Goal: Task Accomplishment & Management: Use online tool/utility

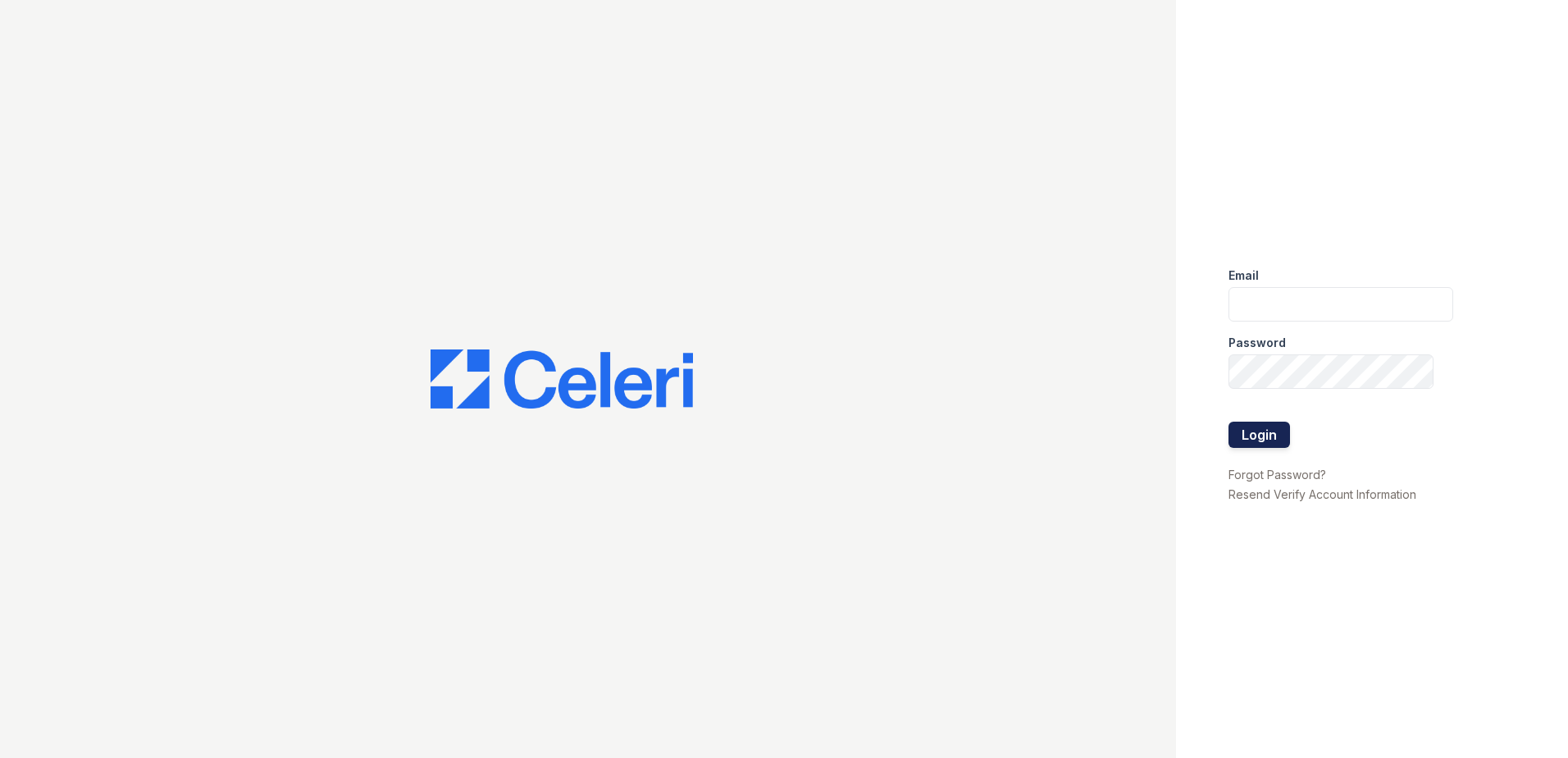
type input "[EMAIL_ADDRESS][DOMAIN_NAME]"
click at [1275, 432] on button "Login" at bounding box center [1259, 434] width 62 height 26
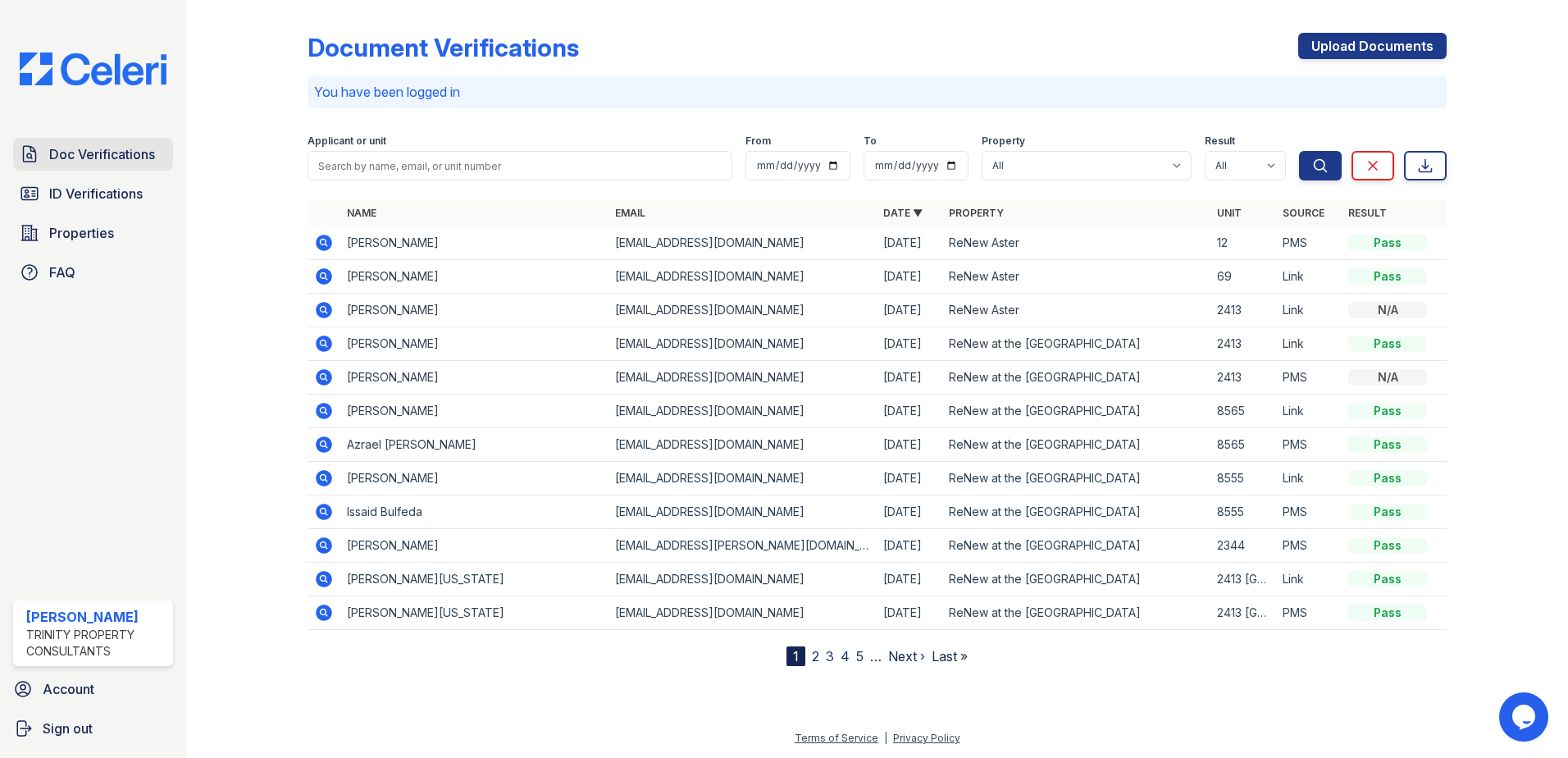
click at [92, 144] on link "Doc Verifications" at bounding box center [92, 154] width 160 height 33
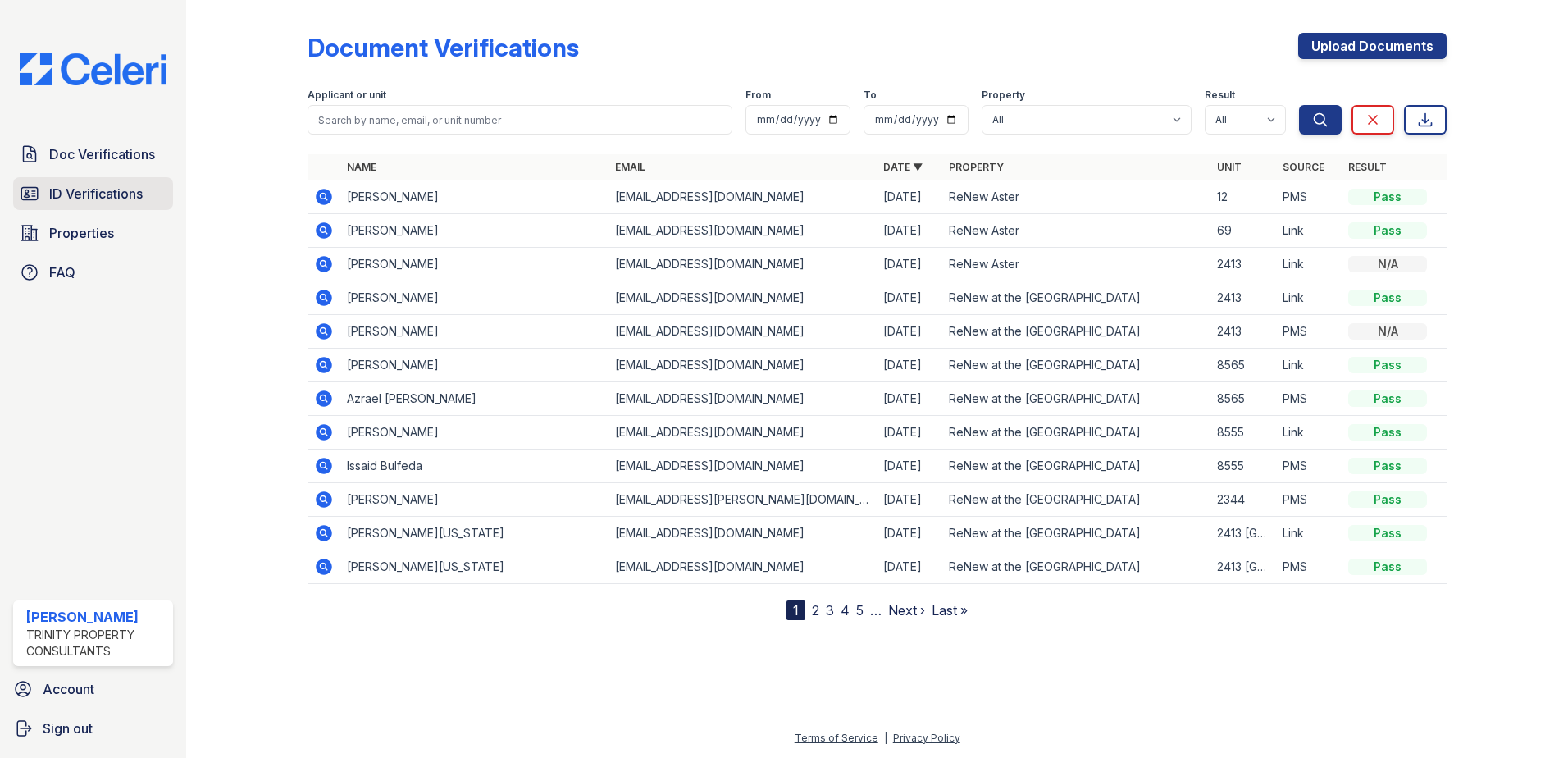
click at [108, 201] on span "ID Verifications" at bounding box center [96, 193] width 93 height 19
